Goal: Use online tool/utility: Utilize a website feature to perform a specific function

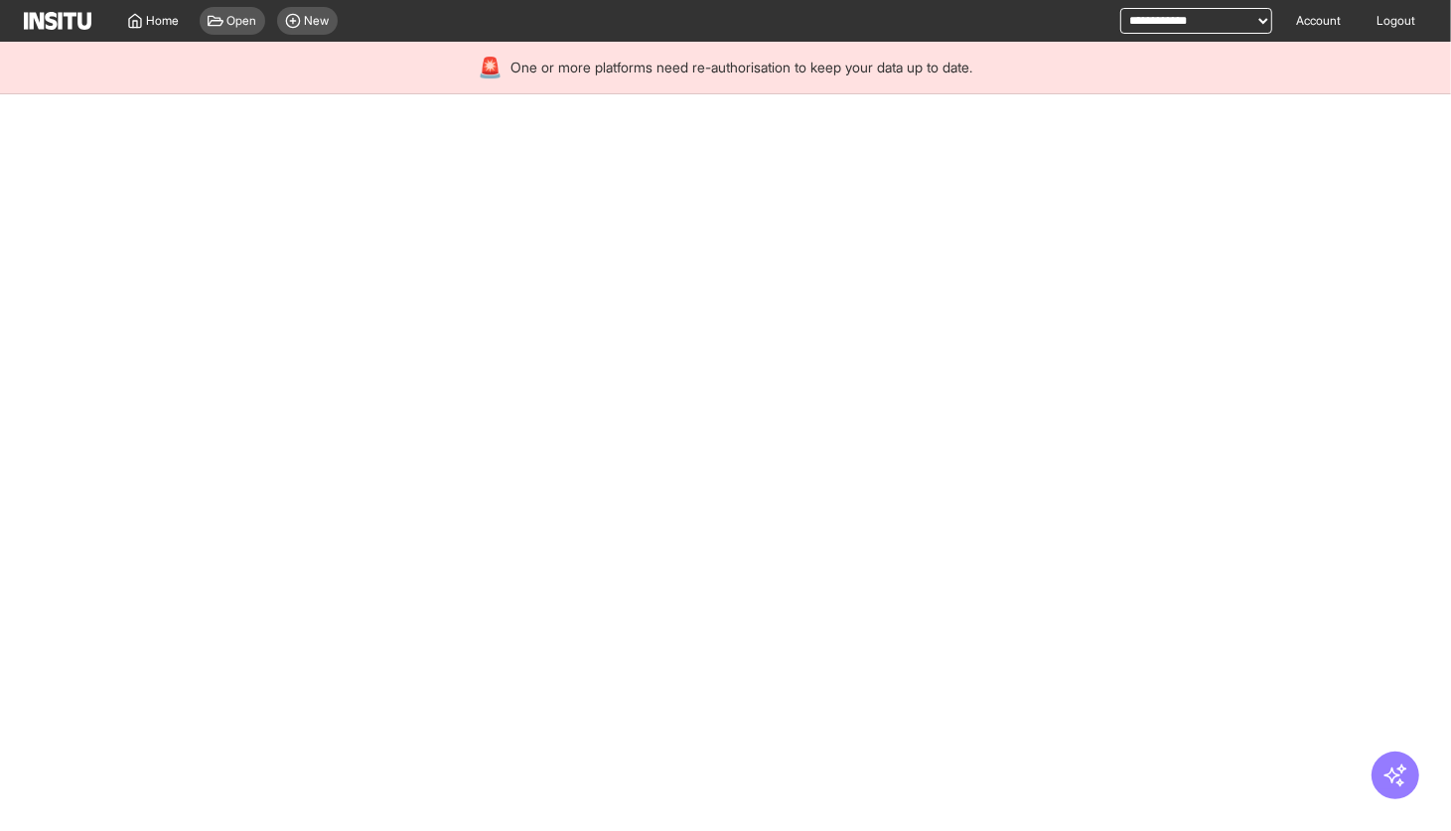
select select "**"
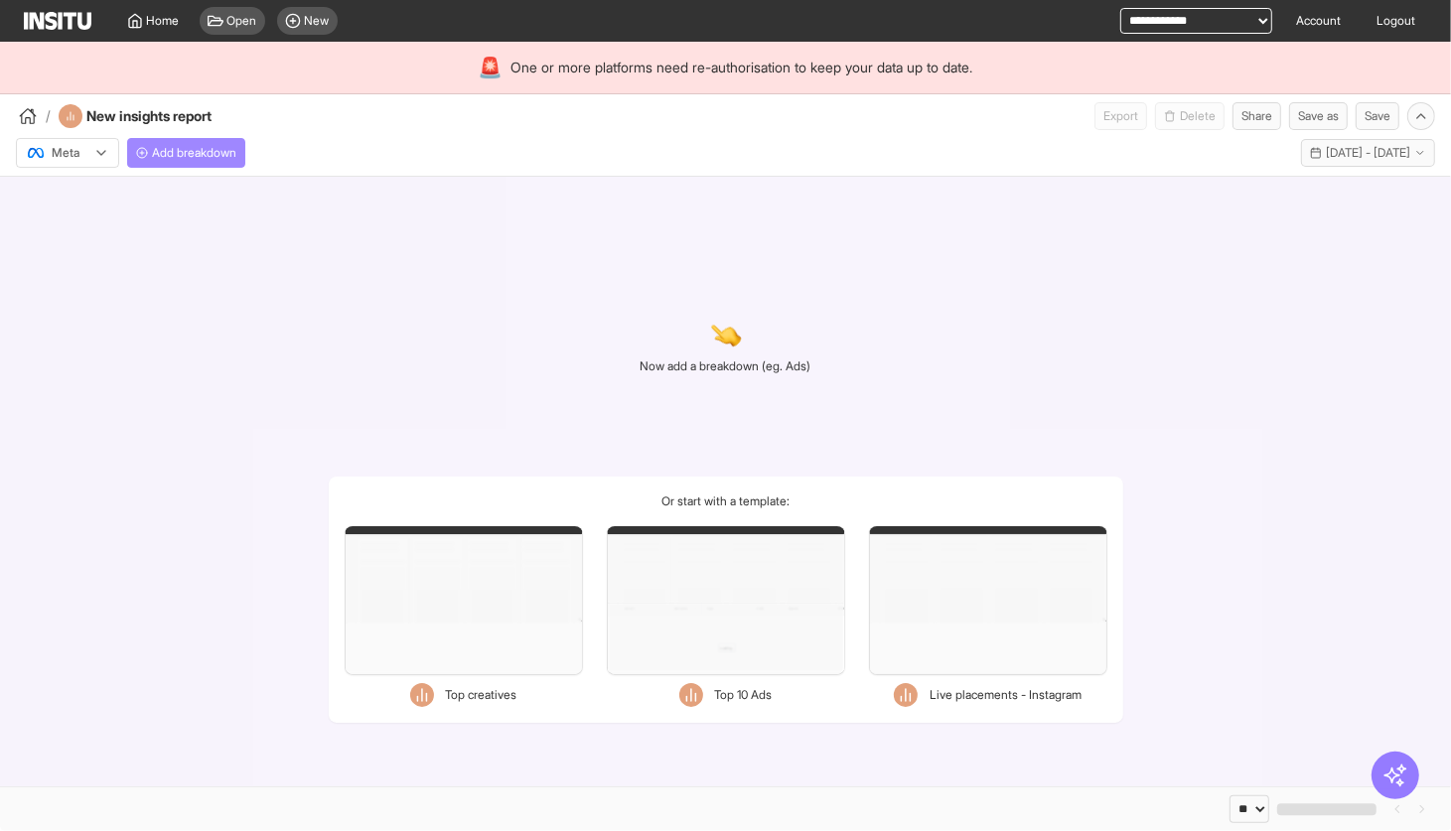
click at [200, 164] on button "Add breakdown" at bounding box center [186, 153] width 118 height 30
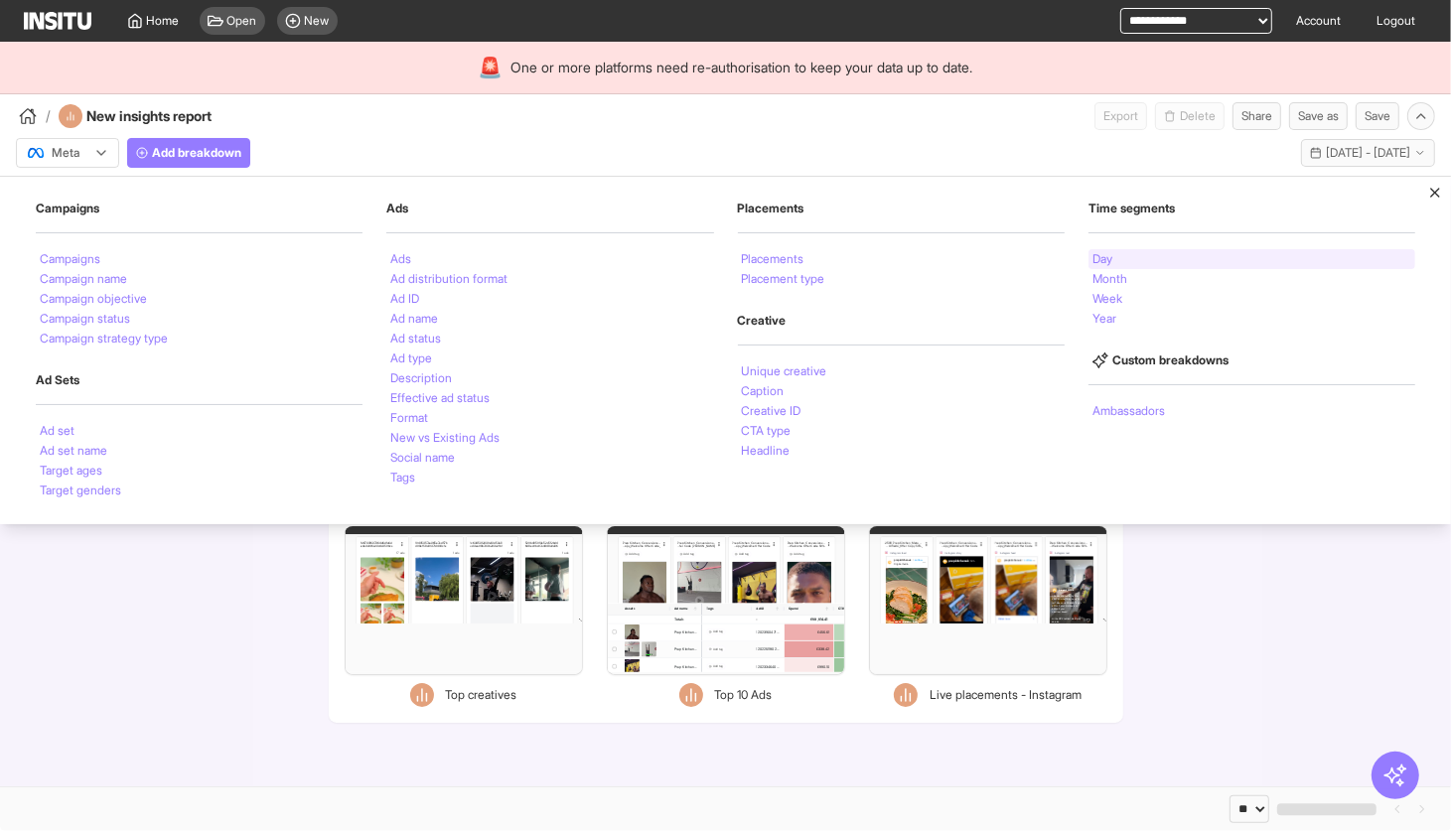
click at [1160, 259] on div "Day" at bounding box center [1252, 259] width 327 height 20
